Goal: Information Seeking & Learning: Check status

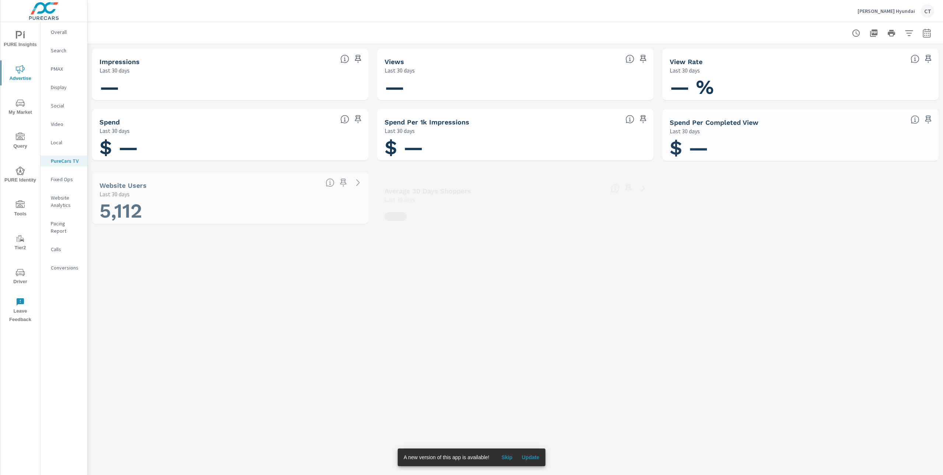
click at [53, 72] on p "PMAX" at bounding box center [66, 68] width 31 height 7
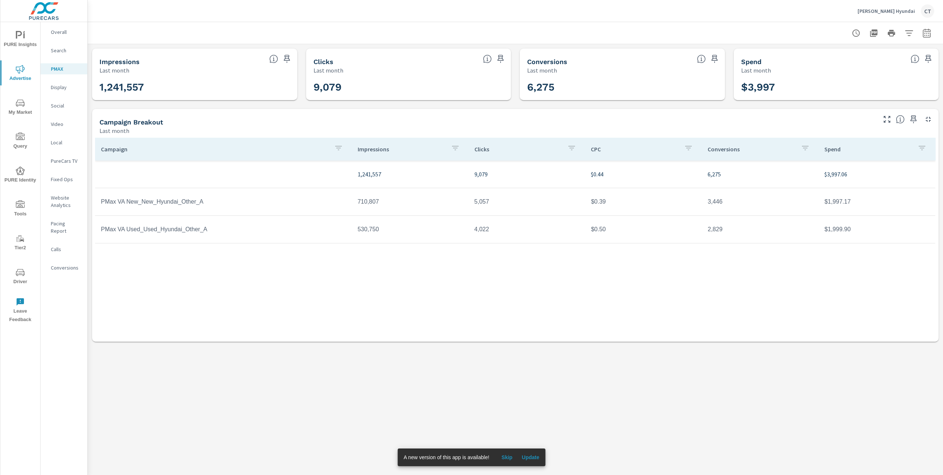
click at [928, 33] on icon "button" at bounding box center [926, 33] width 9 height 9
select select "Last month"
click at [859, 85] on p "+ Add comparison" at bounding box center [875, 82] width 94 height 9
select select "Previous period"
click at [912, 97] on icon "button" at bounding box center [916, 95] width 9 height 9
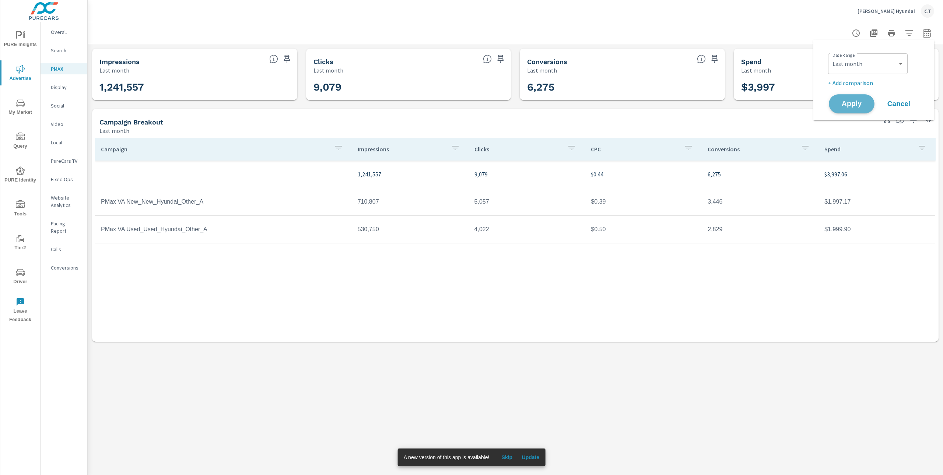
click at [871, 103] on button "Apply" at bounding box center [852, 103] width 46 height 19
drag, startPoint x: 316, startPoint y: 329, endPoint x: 324, endPoint y: 341, distance: 14.4
click at [317, 329] on div "Campaign Impressions Clicks CPC Conversions Spend 1,241,557 9,079 $0.44 6,275 $…" at bounding box center [515, 238] width 841 height 201
click at [724, 379] on div "PMAX Performance Swope Hyundai Report date range: Jul 01, 2025 - Jul 31, 2025 I…" at bounding box center [515, 248] width 855 height 453
click at [63, 55] on div "Search" at bounding box center [64, 50] width 47 height 11
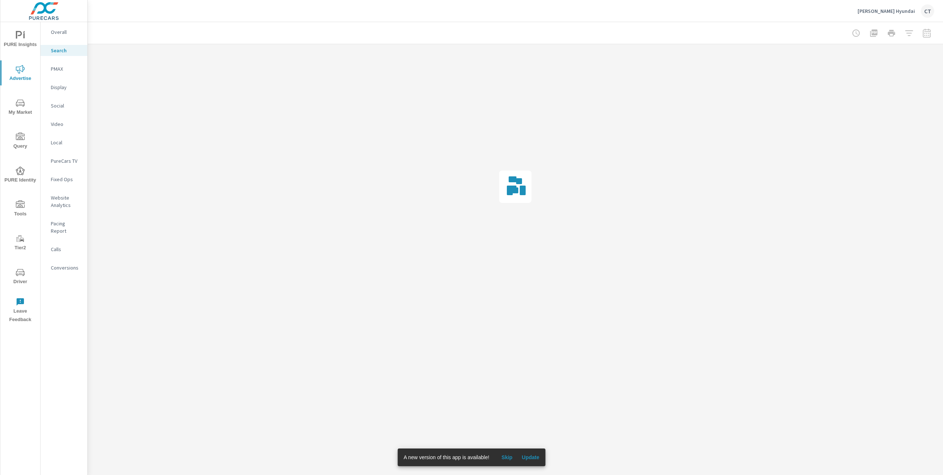
drag, startPoint x: 535, startPoint y: 455, endPoint x: 528, endPoint y: 455, distance: 7.0
click at [534, 455] on span "Update" at bounding box center [531, 457] width 18 height 7
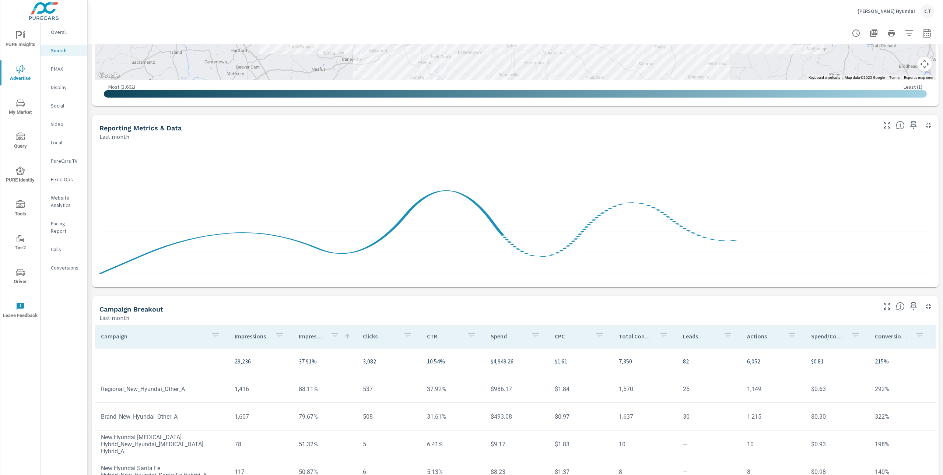
scroll to position [354, 0]
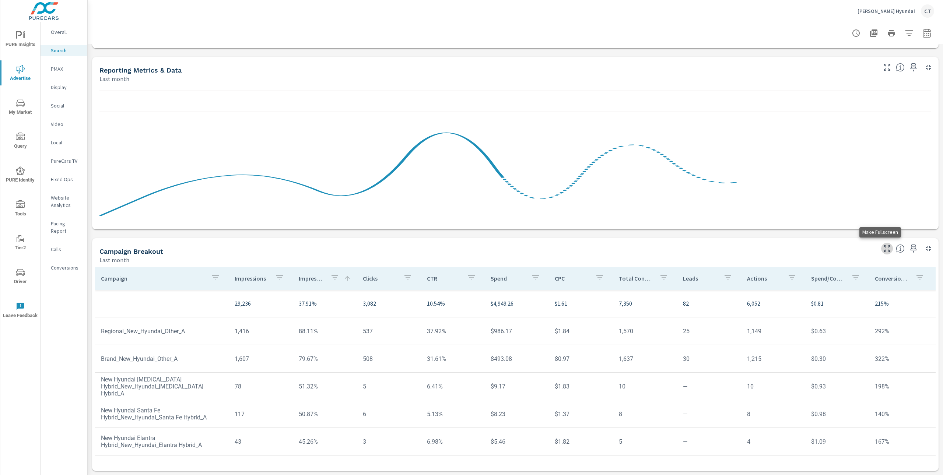
click at [883, 249] on icon "button" at bounding box center [887, 248] width 9 height 9
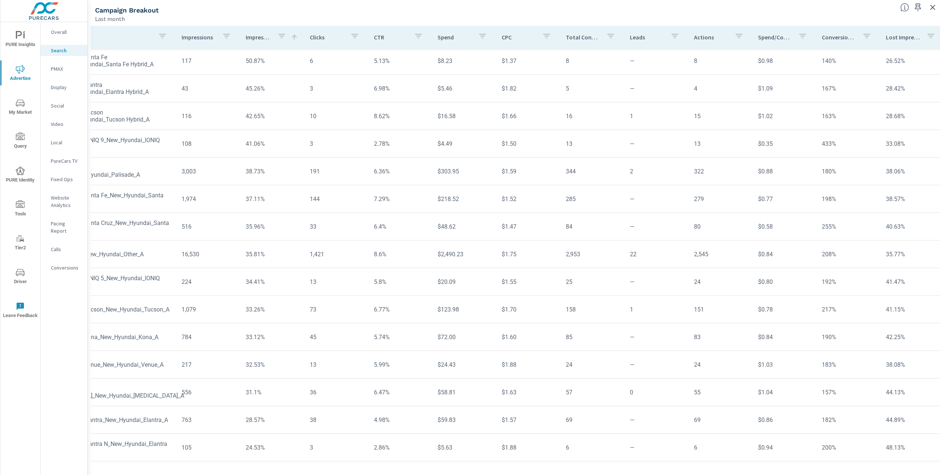
scroll to position [119, 0]
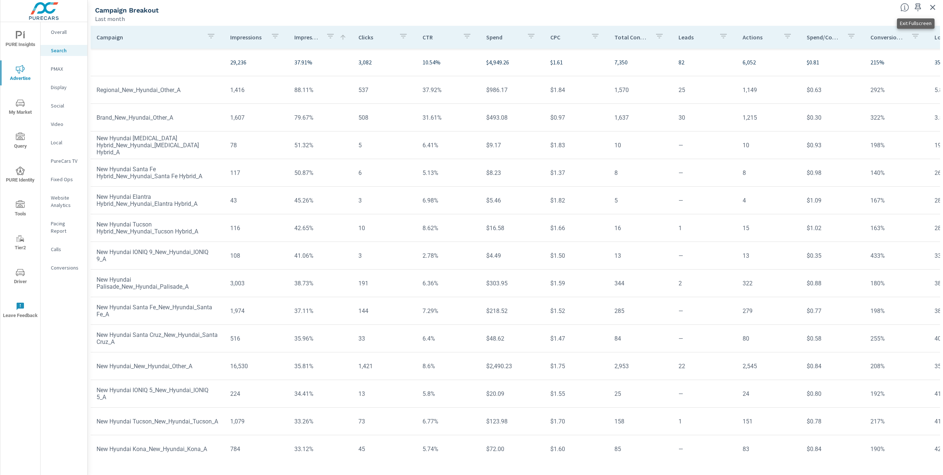
click at [931, 9] on icon "button" at bounding box center [932, 7] width 9 height 9
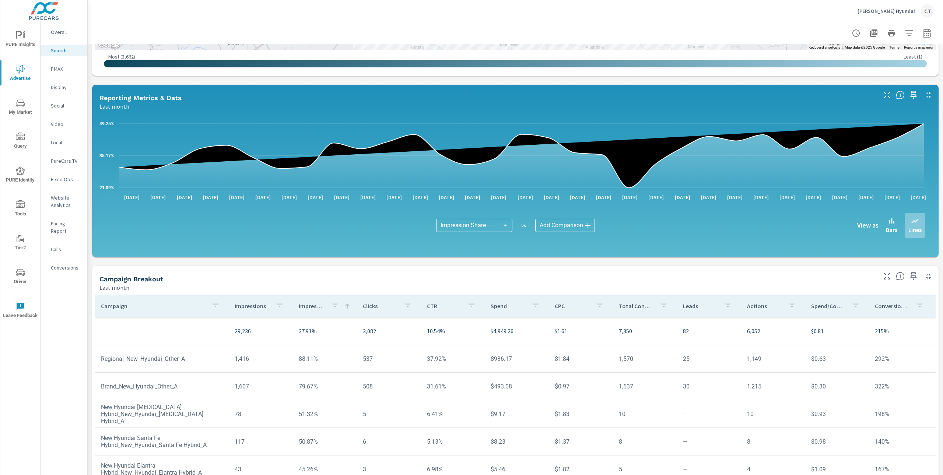
scroll to position [354, 0]
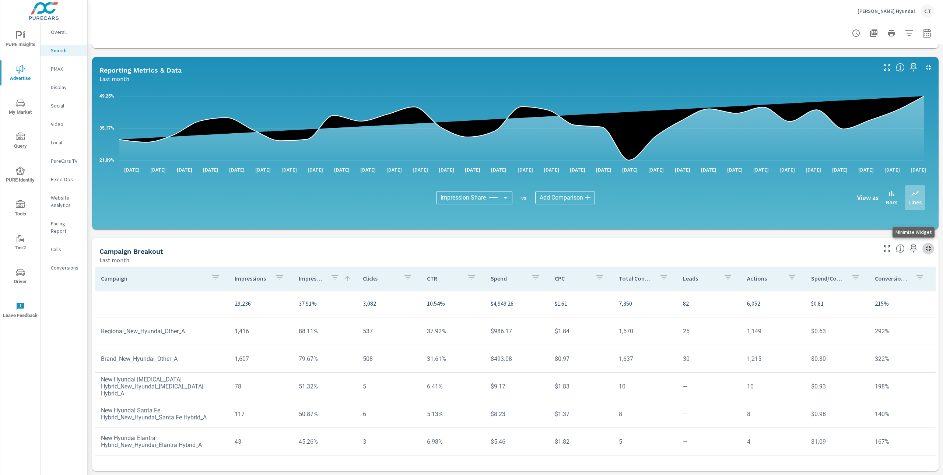
click at [924, 247] on icon "button" at bounding box center [928, 248] width 9 height 9
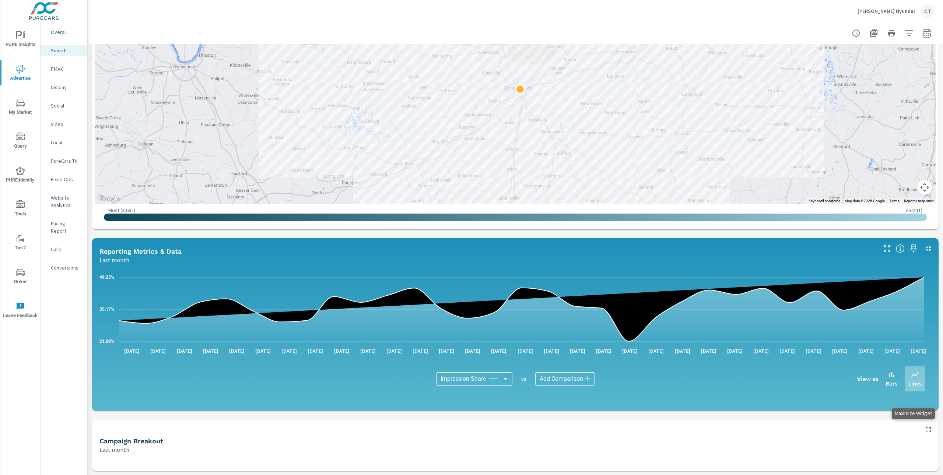
scroll to position [173, 0]
click at [922, 424] on button "button" at bounding box center [928, 430] width 12 height 12
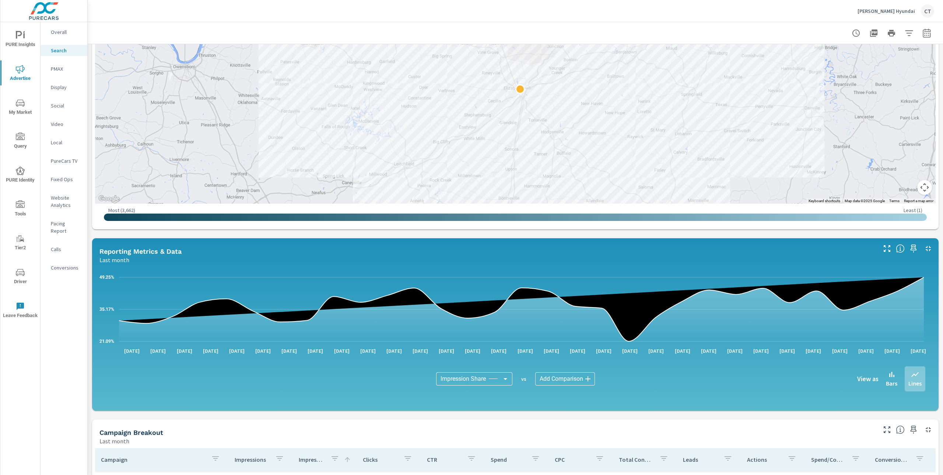
click at [709, 231] on div "Impressions Last month 29,236 Clicks Last month 3,082 Spend Last month $4,949 S…" at bounding box center [515, 263] width 855 height 785
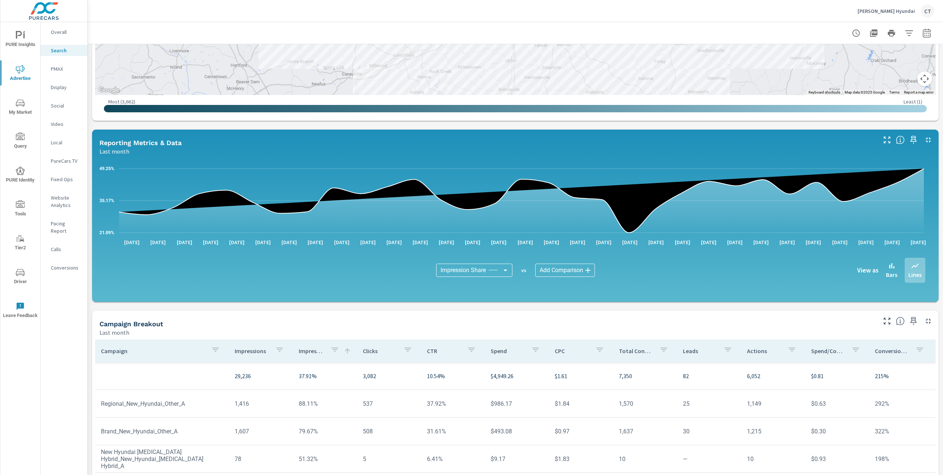
scroll to position [354, 0]
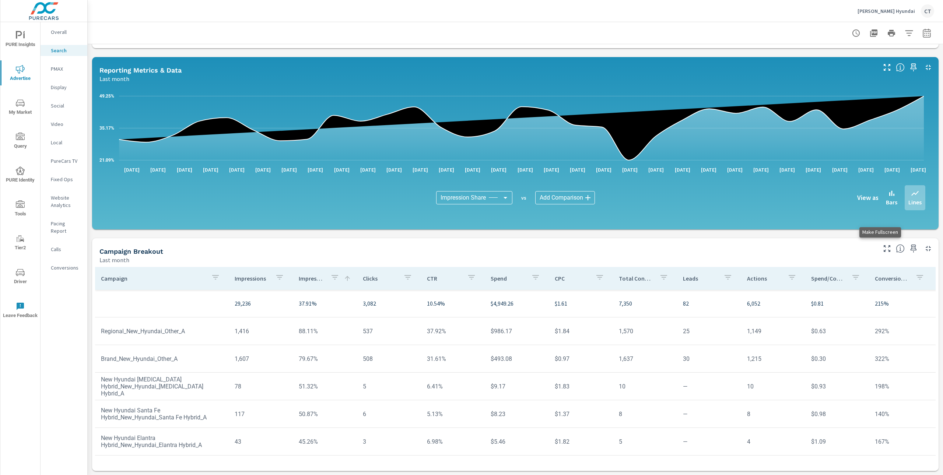
click at [883, 246] on icon "button" at bounding box center [887, 248] width 9 height 9
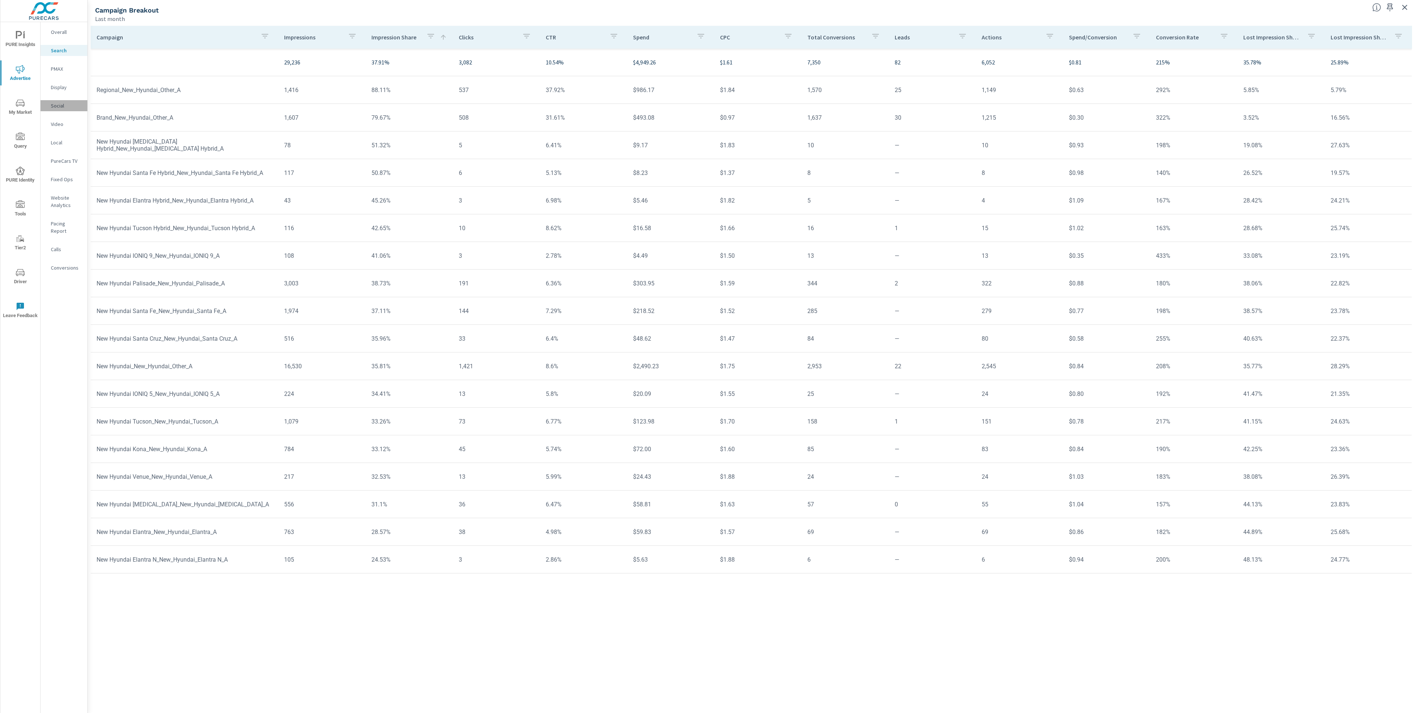
click at [66, 109] on p "Social" at bounding box center [66, 105] width 31 height 7
